Goal: Complete application form: Complete application form

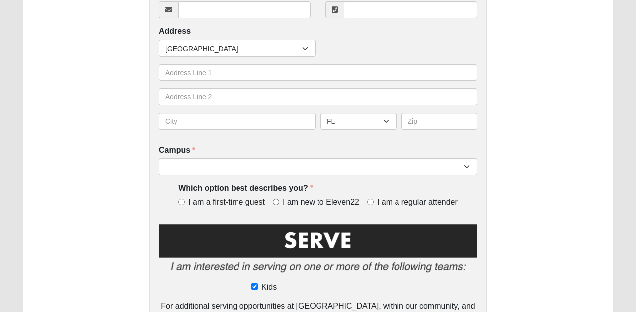
scroll to position [274, 0]
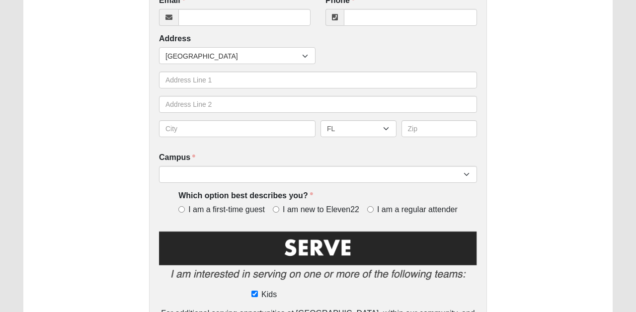
click at [372, 204] on label "I am a regular attender" at bounding box center [412, 209] width 90 height 11
click at [372, 206] on input "I am a regular attender" at bounding box center [370, 209] width 6 height 6
radio input "true"
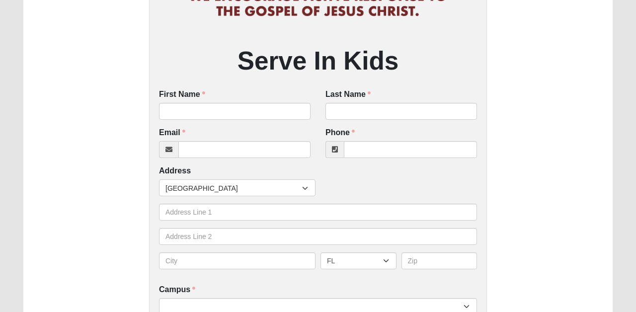
scroll to position [119, 0]
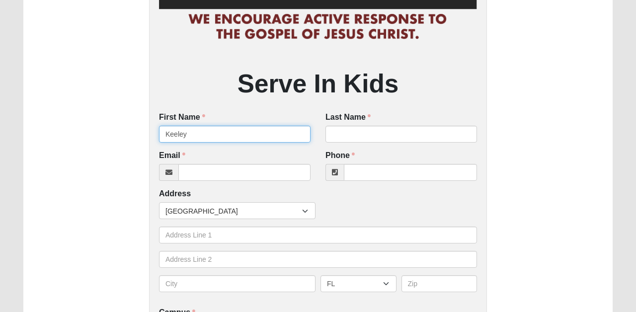
type input "Keeley"
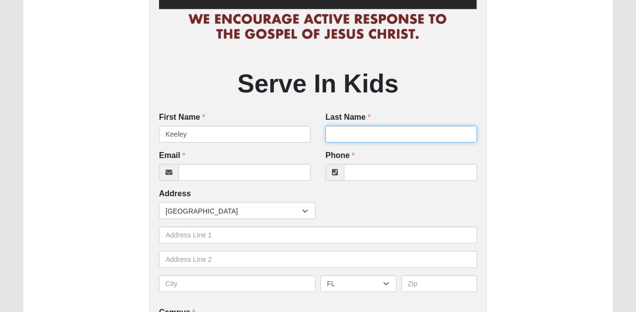
click at [356, 133] on input "Last Name" at bounding box center [402, 134] width 152 height 17
type input "Stanze"
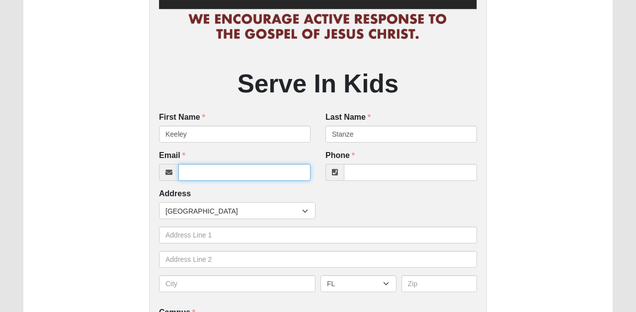
click at [268, 174] on input "Email" at bounding box center [244, 172] width 132 height 17
type input "[EMAIL_ADDRESS][DOMAIN_NAME]"
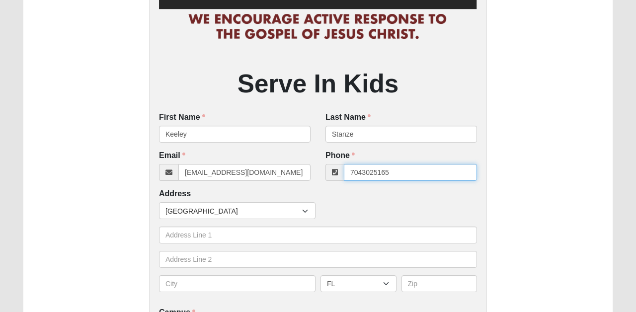
click at [362, 171] on input "7043025165" at bounding box center [410, 172] width 133 height 17
click at [372, 172] on input "704-3025165" at bounding box center [410, 172] width 133 height 17
click at [374, 172] on input "704-3025165" at bounding box center [410, 172] width 133 height 17
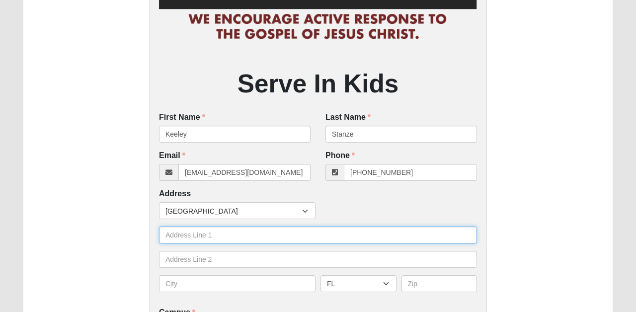
type input "[PHONE_NUMBER]"
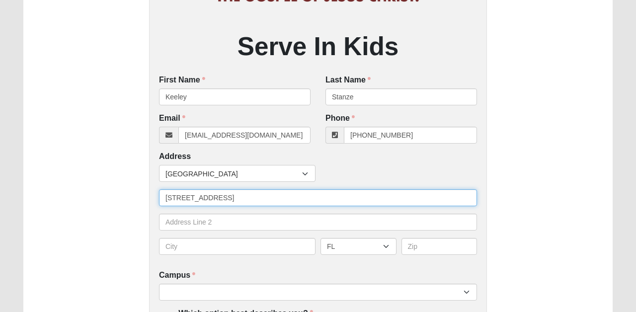
scroll to position [157, 0]
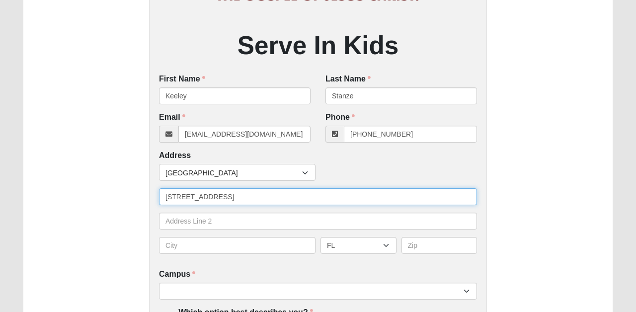
type input "[STREET_ADDRESS]"
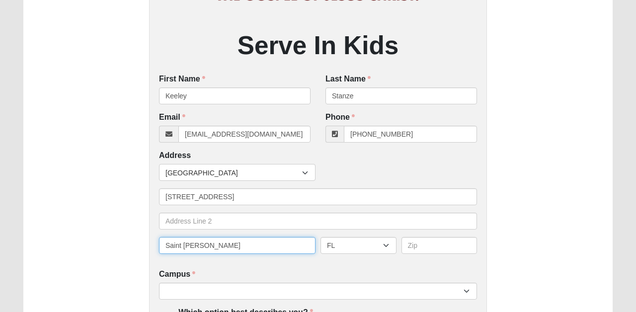
type input "Saint [PERSON_NAME]"
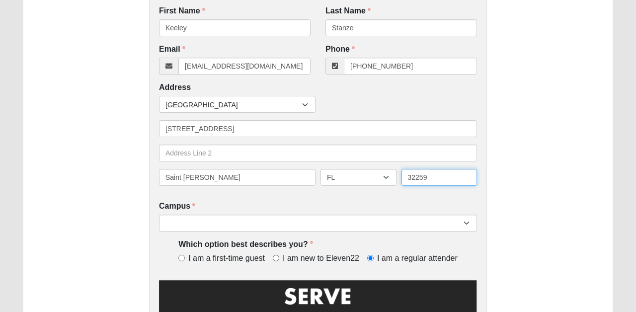
scroll to position [259, 0]
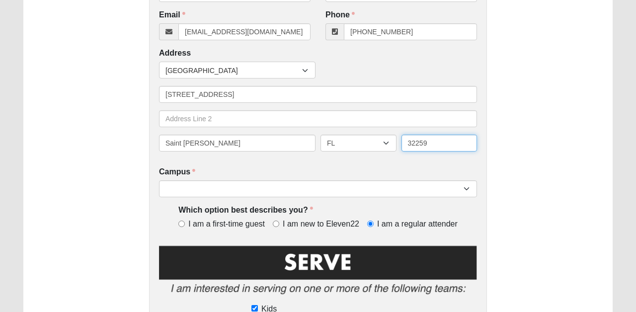
type input "32259"
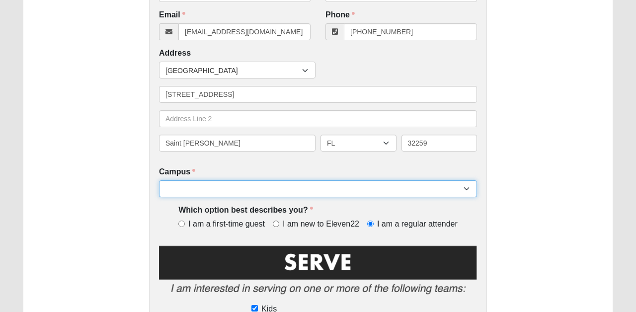
select select "11"
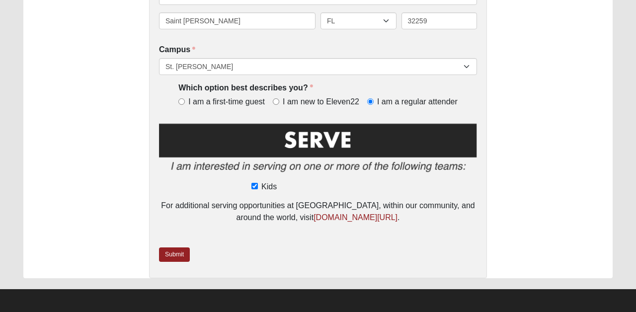
scroll to position [381, 0]
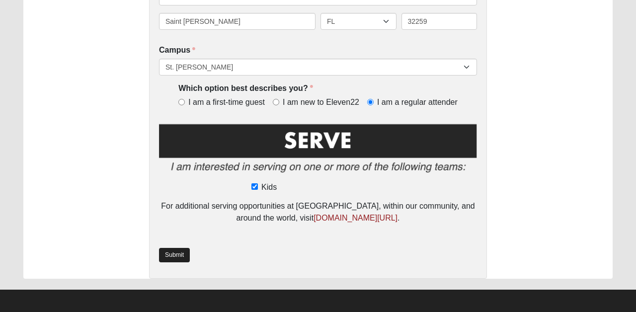
click at [175, 254] on link "Submit" at bounding box center [174, 255] width 31 height 14
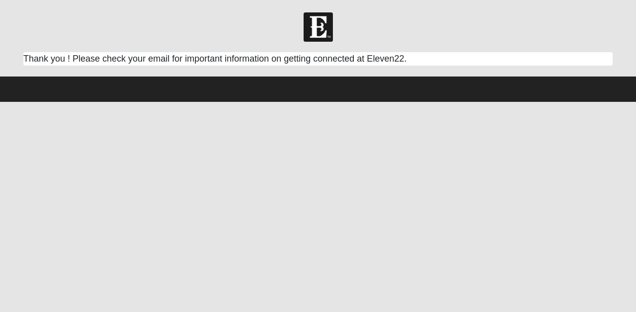
scroll to position [0, 0]
